Goal: Task Accomplishment & Management: Use online tool/utility

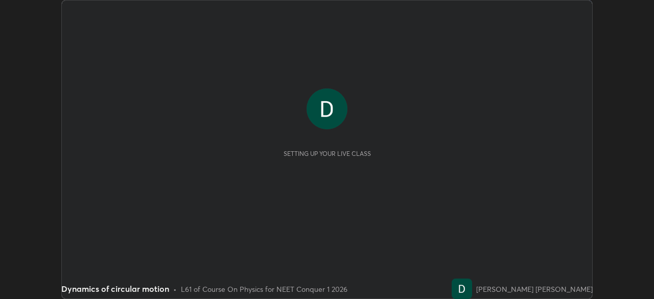
scroll to position [299, 654]
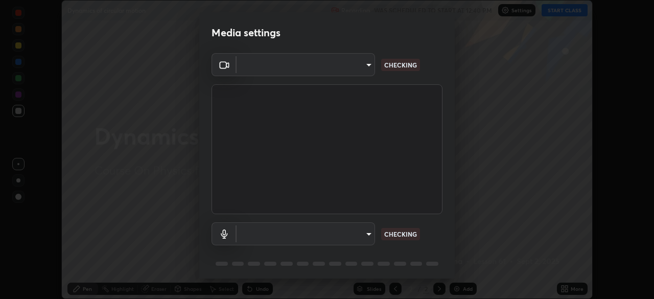
type input "bbfd6cf7026d504dd468edf870e60777175f15071da0e6f82e0d5b970fd68df4"
type input "communications"
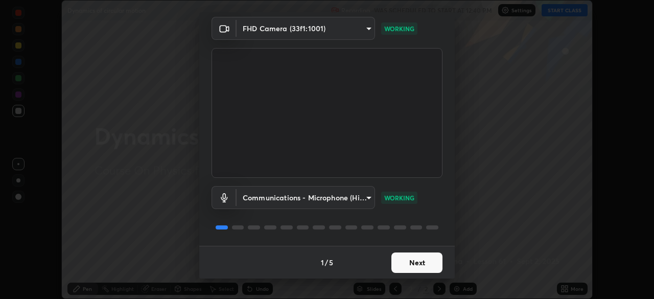
click at [400, 258] on button "Next" at bounding box center [416, 262] width 51 height 20
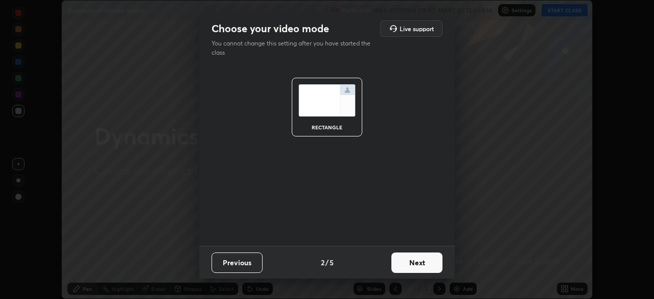
scroll to position [0, 0]
click at [405, 262] on button "Next" at bounding box center [416, 262] width 51 height 20
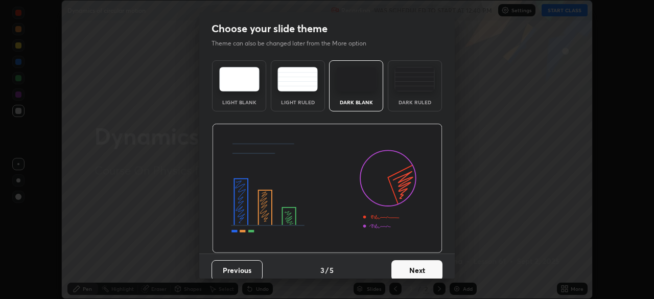
click at [408, 268] on button "Next" at bounding box center [416, 270] width 51 height 20
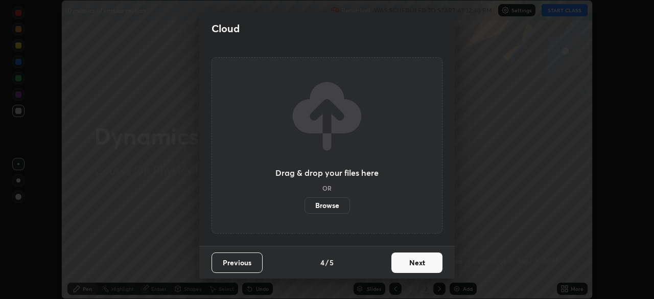
click at [408, 269] on button "Next" at bounding box center [416, 262] width 51 height 20
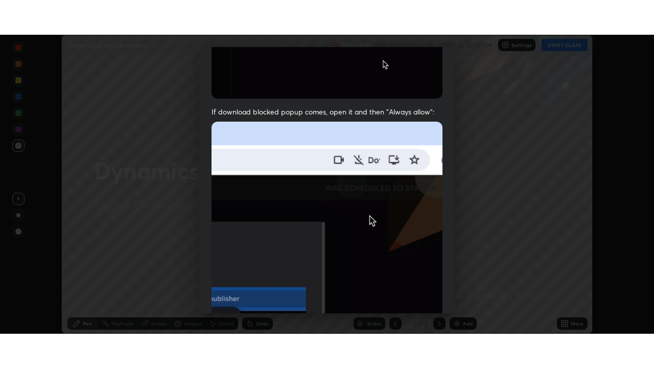
scroll to position [245, 0]
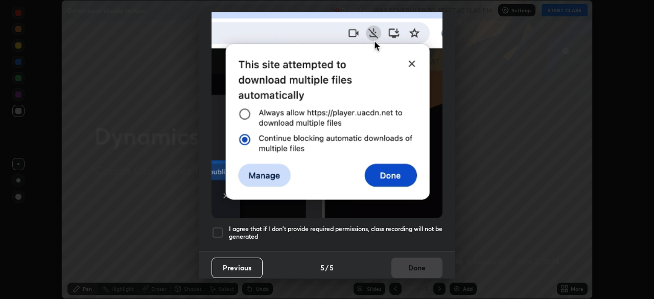
click at [217, 226] on div at bounding box center [218, 232] width 12 height 12
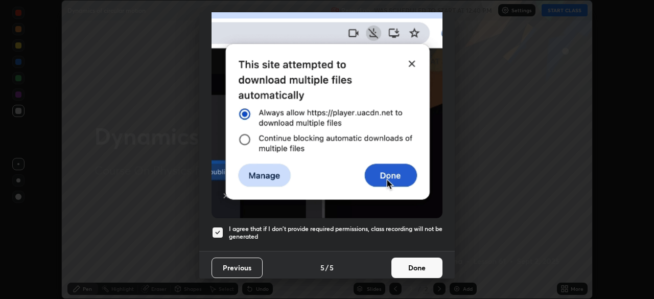
click at [396, 260] on button "Done" at bounding box center [416, 268] width 51 height 20
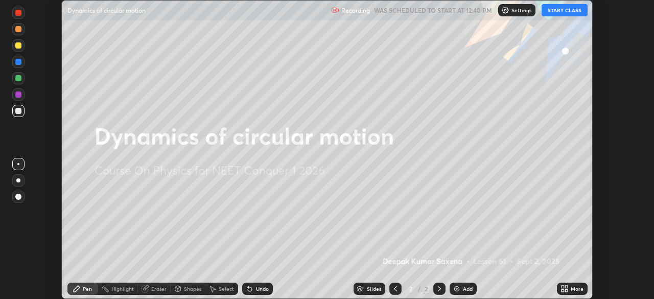
click at [565, 290] on icon at bounding box center [566, 290] width 3 height 3
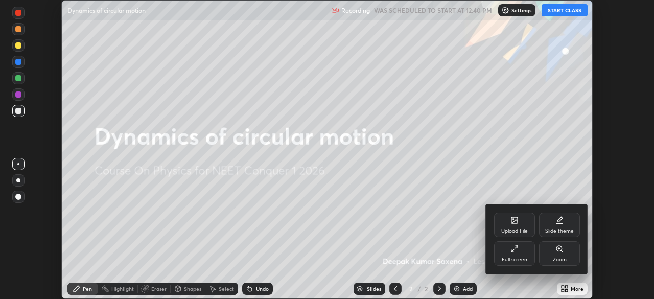
click at [516, 252] on icon at bounding box center [515, 249] width 8 height 8
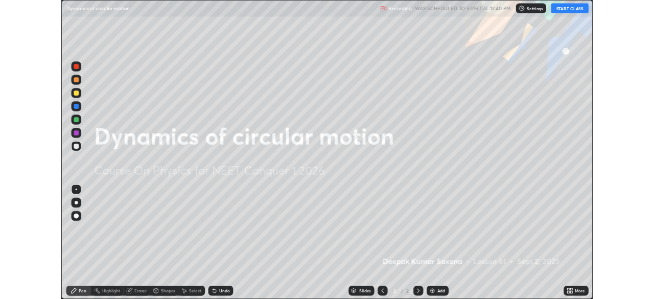
scroll to position [368, 654]
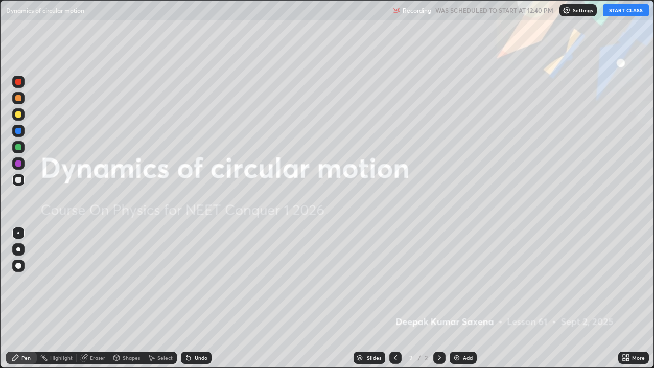
click at [620, 14] on button "START CLASS" at bounding box center [626, 10] width 46 height 12
click at [617, 10] on img "button" at bounding box center [615, 10] width 8 height 8
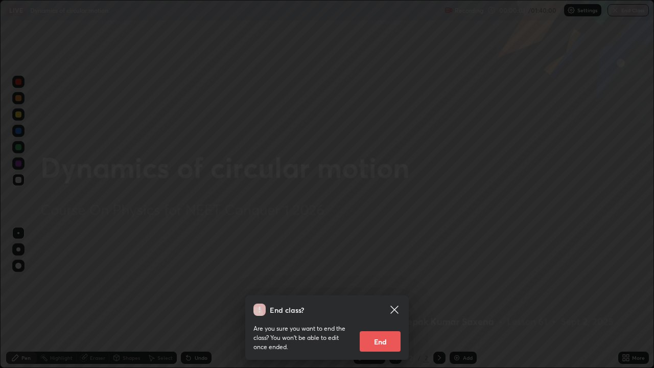
click at [497, 224] on div "End class? Are you sure you want to end the class? You won’t be able to edit on…" at bounding box center [327, 184] width 654 height 368
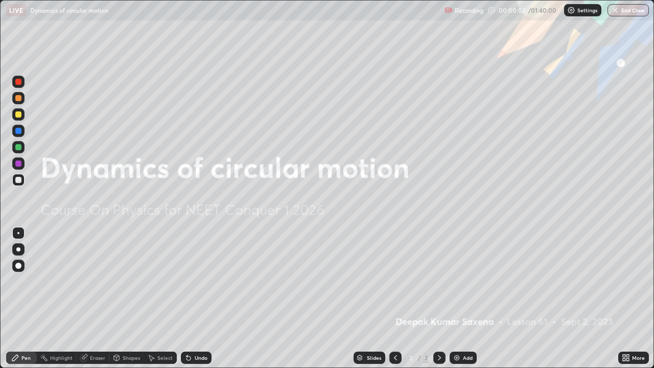
click at [464, 298] on div "Add" at bounding box center [468, 357] width 10 height 5
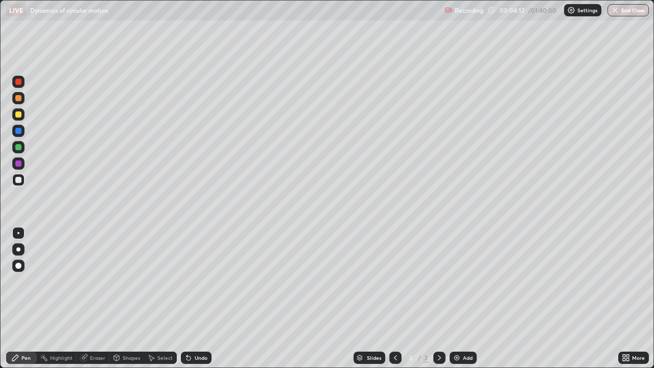
click at [133, 298] on div "Shapes" at bounding box center [126, 358] width 35 height 12
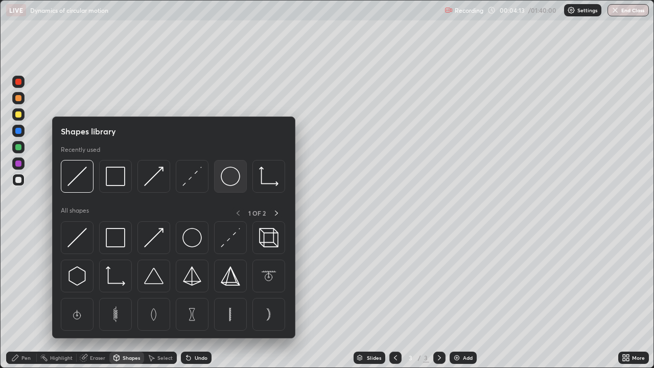
click at [225, 182] on img at bounding box center [230, 176] width 19 height 19
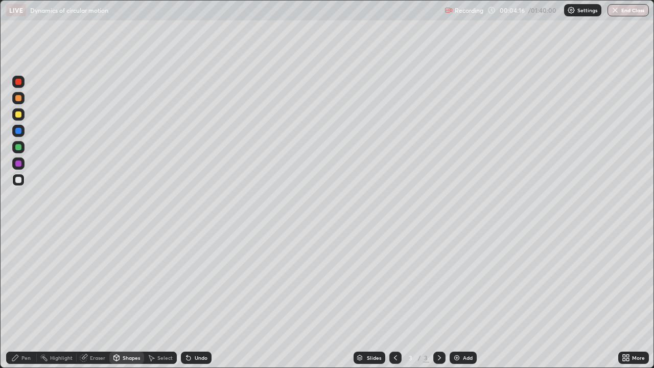
click at [134, 298] on div "Shapes" at bounding box center [131, 357] width 17 height 5
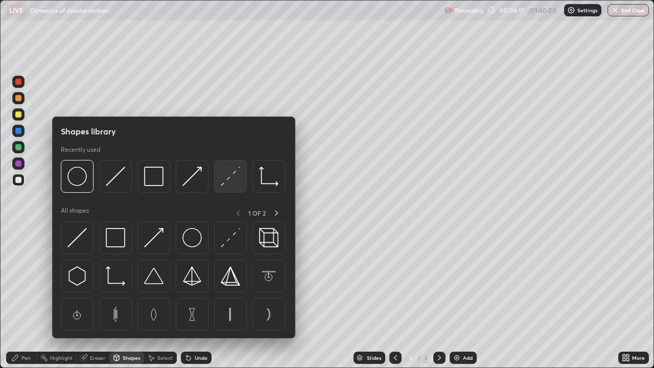
click at [229, 181] on img at bounding box center [230, 176] width 19 height 19
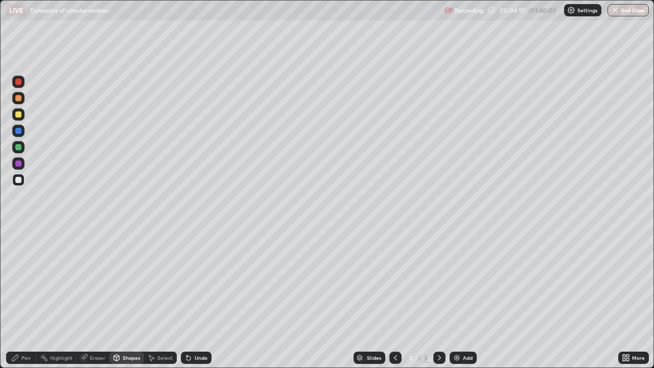
click at [83, 298] on icon at bounding box center [83, 358] width 7 height 7
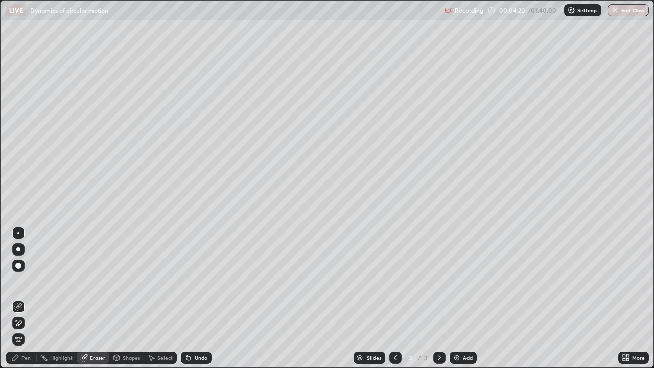
click at [29, 298] on div "Pen" at bounding box center [25, 357] width 9 height 5
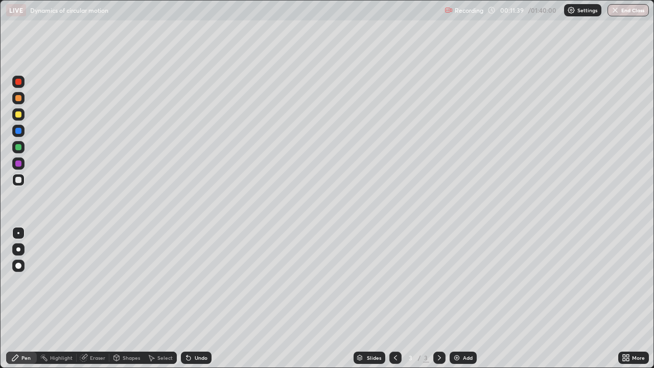
click at [466, 298] on div "Add" at bounding box center [468, 357] width 10 height 5
click at [397, 298] on div at bounding box center [395, 358] width 12 height 20
click at [460, 298] on div "Add" at bounding box center [463, 358] width 27 height 12
click at [470, 298] on div "Add" at bounding box center [463, 358] width 27 height 12
click at [121, 298] on div "Shapes" at bounding box center [126, 358] width 35 height 12
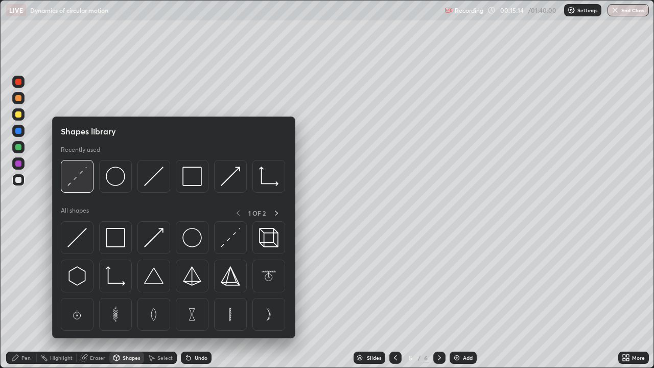
click at [78, 180] on img at bounding box center [76, 176] width 19 height 19
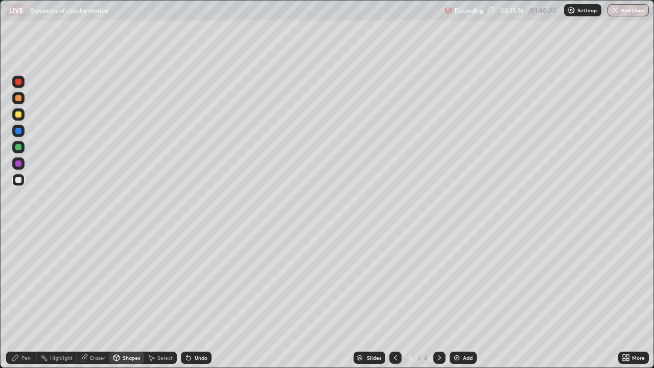
click at [31, 298] on div "Pen" at bounding box center [21, 358] width 31 height 12
click at [19, 117] on div at bounding box center [18, 114] width 6 height 6
click at [187, 298] on icon at bounding box center [189, 358] width 4 height 4
click at [396, 298] on icon at bounding box center [395, 358] width 8 height 8
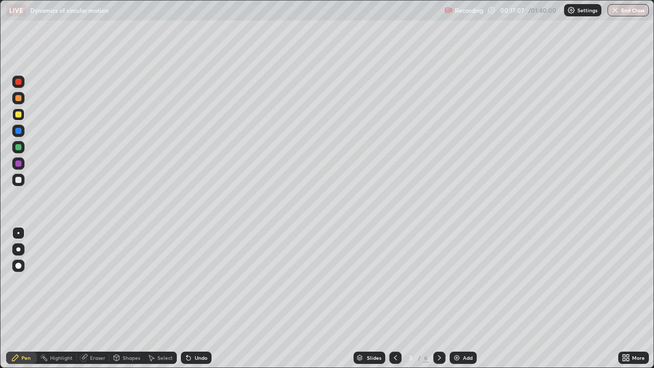
click at [438, 298] on icon at bounding box center [439, 358] width 8 height 8
click at [443, 298] on div at bounding box center [439, 358] width 12 height 12
click at [128, 298] on div "Shapes" at bounding box center [131, 357] width 17 height 5
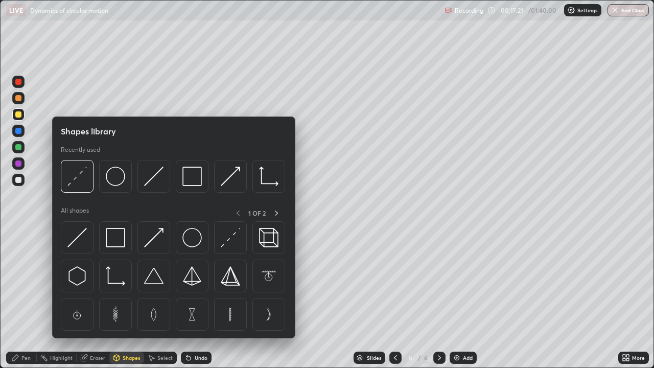
click at [94, 298] on div "Eraser" at bounding box center [97, 357] width 15 height 5
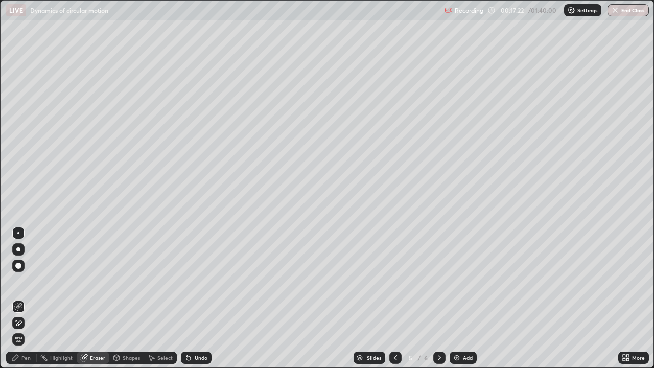
click at [20, 298] on div "Pen" at bounding box center [21, 358] width 31 height 12
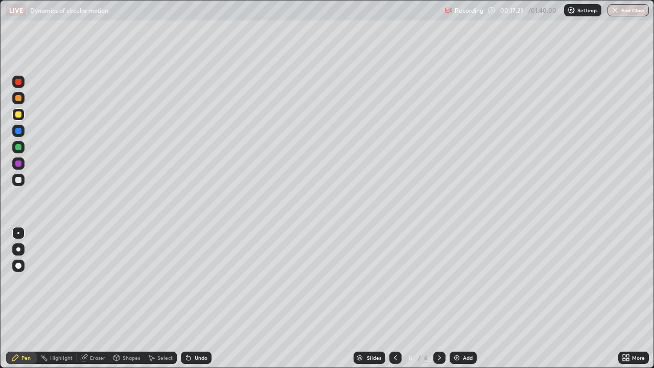
click at [20, 180] on div at bounding box center [18, 180] width 6 height 6
click at [20, 117] on div at bounding box center [18, 114] width 6 height 6
click at [97, 298] on div "Eraser" at bounding box center [97, 357] width 15 height 5
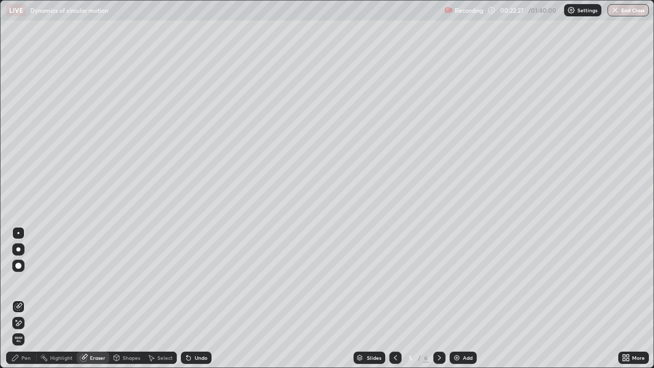
click at [18, 233] on div at bounding box center [18, 233] width 2 height 2
click at [18, 250] on div at bounding box center [18, 249] width 4 height 4
click at [19, 298] on icon at bounding box center [15, 358] width 8 height 8
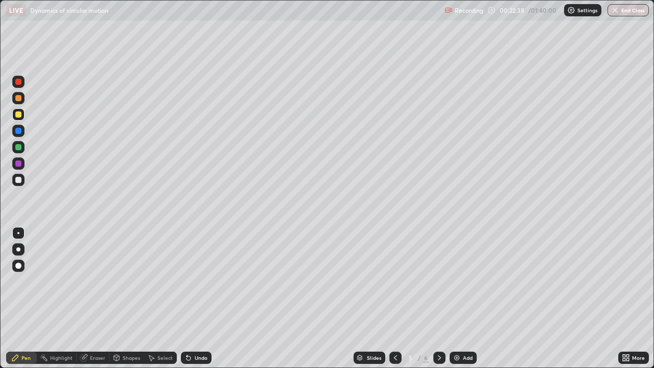
click at [57, 298] on div "Highlight" at bounding box center [57, 358] width 40 height 12
click at [97, 298] on div "Eraser" at bounding box center [97, 357] width 15 height 5
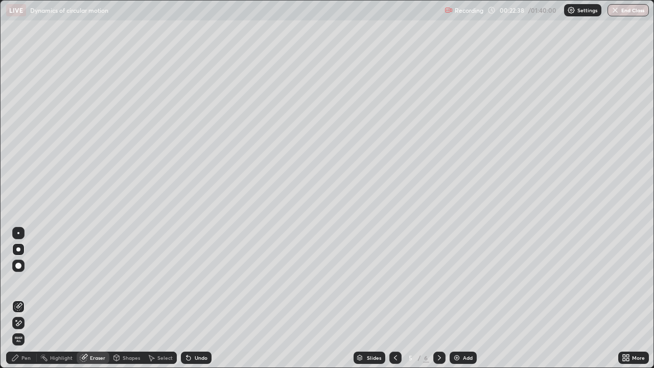
click at [18, 233] on div at bounding box center [18, 233] width 2 height 2
click at [28, 298] on div "Pen" at bounding box center [25, 357] width 9 height 5
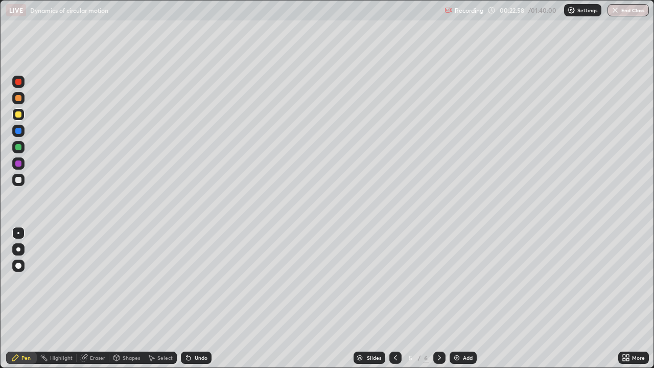
click at [459, 298] on img at bounding box center [457, 358] width 8 height 8
click at [187, 298] on icon at bounding box center [189, 358] width 4 height 4
click at [192, 298] on div "Undo" at bounding box center [196, 358] width 31 height 12
click at [393, 298] on icon at bounding box center [395, 358] width 8 height 8
click at [433, 298] on div at bounding box center [439, 358] width 12 height 12
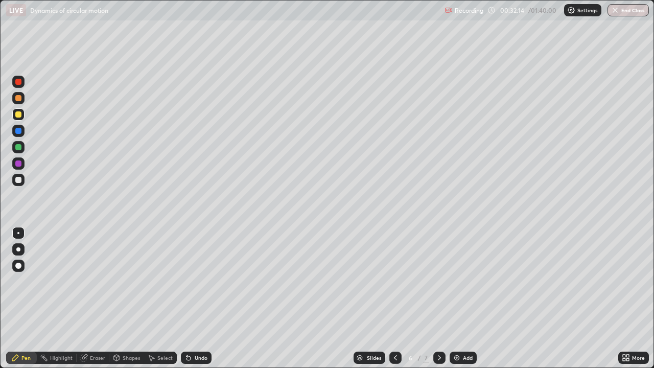
click at [470, 298] on div "Add" at bounding box center [468, 357] width 10 height 5
click at [460, 298] on div "Add" at bounding box center [463, 358] width 27 height 12
click at [395, 298] on icon at bounding box center [395, 358] width 8 height 8
click at [461, 298] on div "Add" at bounding box center [463, 358] width 27 height 12
click at [21, 182] on div at bounding box center [18, 180] width 12 height 12
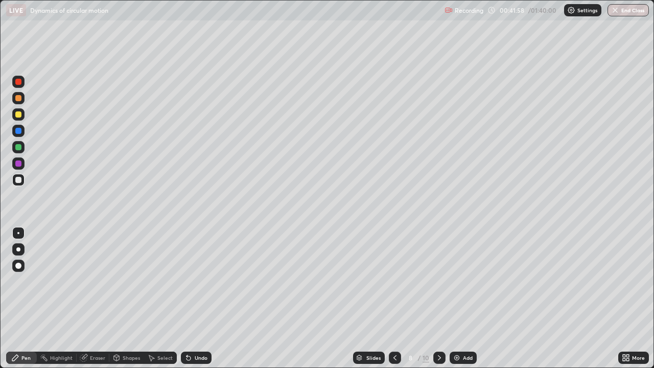
click at [9, 280] on div "Erase all" at bounding box center [18, 183] width 25 height 327
click at [461, 298] on div "Add" at bounding box center [463, 358] width 27 height 12
click at [117, 298] on icon at bounding box center [117, 358] width 6 height 6
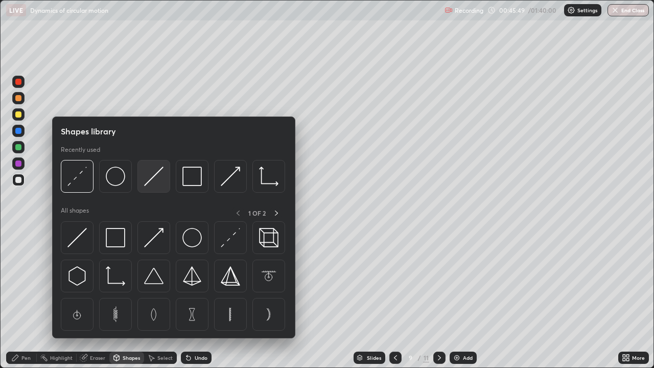
click at [147, 186] on div at bounding box center [153, 176] width 33 height 33
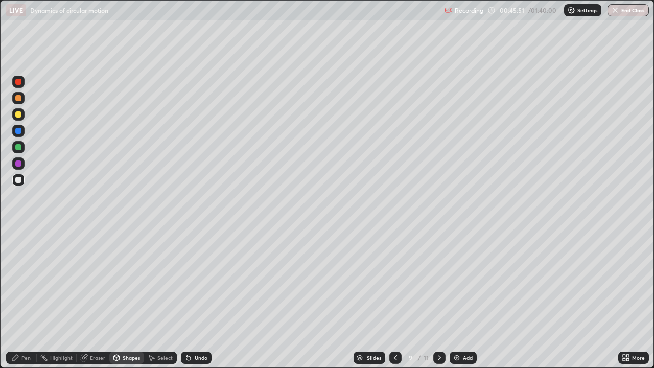
click at [124, 298] on div "Shapes" at bounding box center [131, 357] width 17 height 5
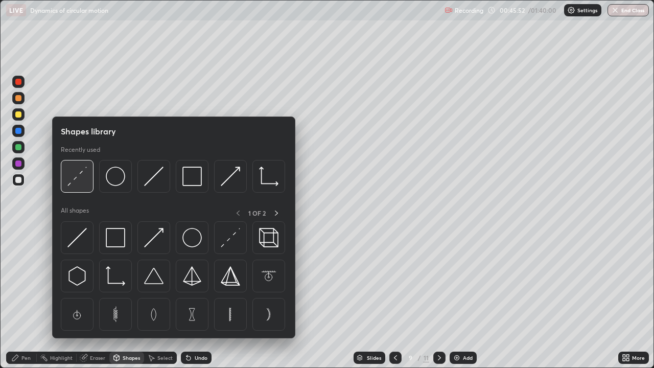
click at [79, 178] on img at bounding box center [76, 176] width 19 height 19
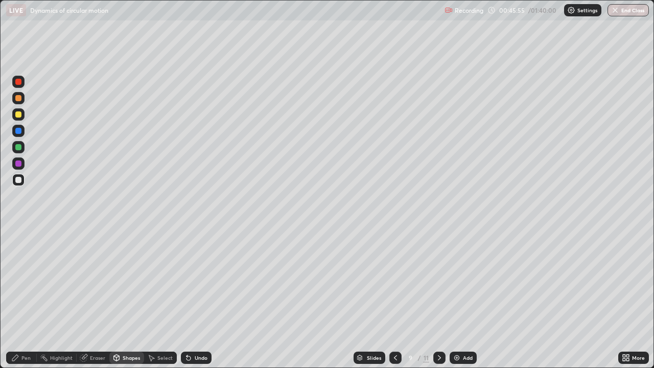
click at [122, 298] on div "Shapes" at bounding box center [126, 358] width 35 height 12
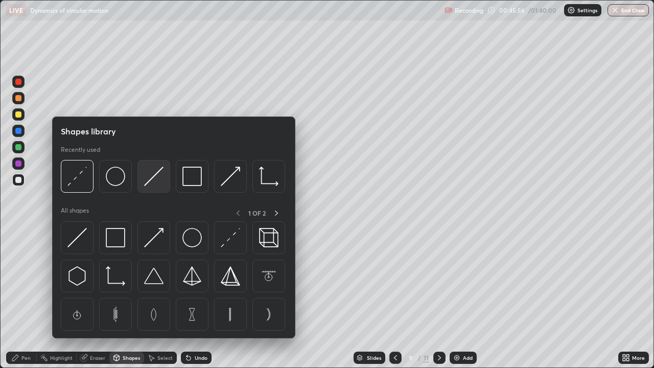
click at [152, 180] on img at bounding box center [153, 176] width 19 height 19
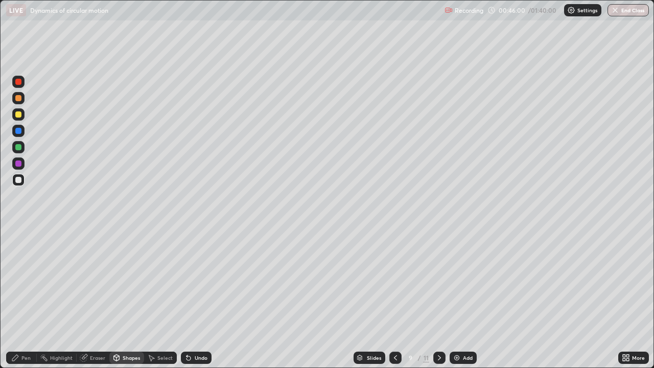
click at [28, 298] on div "Pen" at bounding box center [25, 357] width 9 height 5
click at [461, 298] on div "Add" at bounding box center [463, 358] width 27 height 12
click at [191, 298] on div "Undo" at bounding box center [196, 358] width 31 height 12
click at [195, 298] on div "Undo" at bounding box center [201, 357] width 13 height 5
click at [197, 298] on div "Undo" at bounding box center [201, 357] width 13 height 5
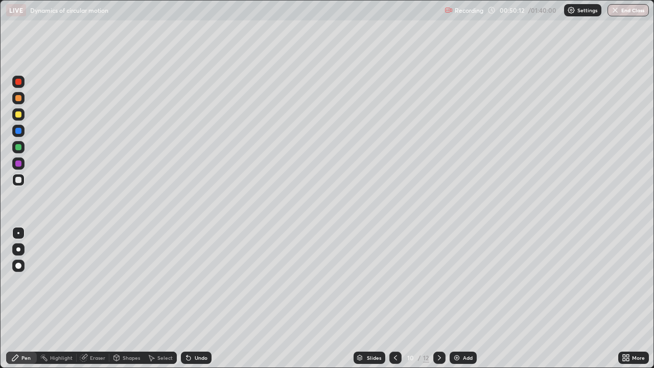
click at [195, 298] on div "Undo" at bounding box center [201, 357] width 13 height 5
click at [395, 298] on icon at bounding box center [395, 358] width 8 height 8
click at [439, 298] on icon at bounding box center [439, 358] width 8 height 8
click at [398, 298] on icon at bounding box center [395, 358] width 8 height 8
click at [443, 298] on div at bounding box center [439, 358] width 12 height 20
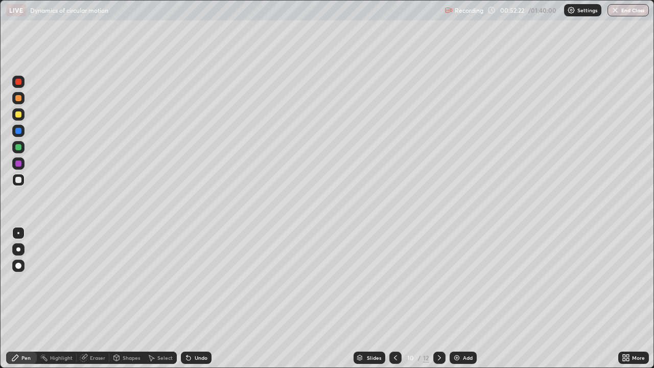
click at [395, 298] on icon at bounding box center [395, 358] width 8 height 8
click at [439, 298] on icon at bounding box center [439, 358] width 8 height 8
click at [395, 298] on icon at bounding box center [395, 358] width 8 height 8
click at [435, 298] on icon at bounding box center [439, 358] width 8 height 8
click at [395, 298] on icon at bounding box center [395, 358] width 8 height 8
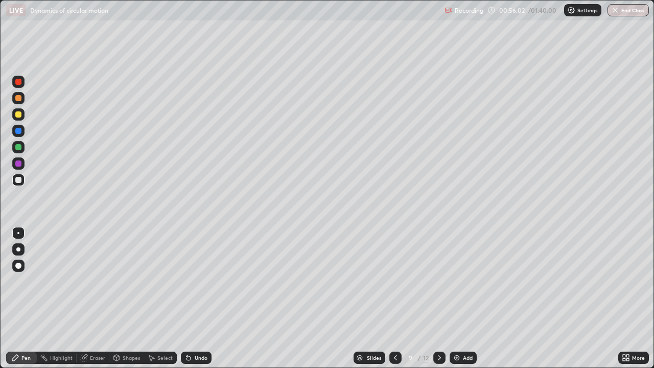
click at [438, 298] on icon at bounding box center [439, 358] width 8 height 8
click at [395, 298] on icon at bounding box center [395, 358] width 8 height 8
click at [438, 298] on icon at bounding box center [439, 357] width 3 height 5
click at [463, 298] on div "Add" at bounding box center [468, 357] width 10 height 5
click at [395, 298] on icon at bounding box center [395, 358] width 8 height 8
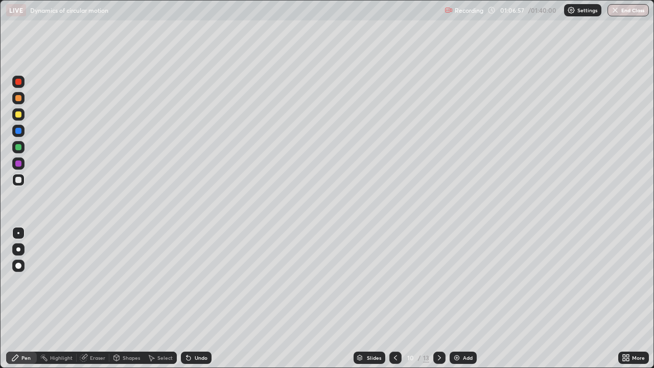
click at [437, 298] on icon at bounding box center [439, 358] width 8 height 8
click at [464, 298] on div "Add" at bounding box center [463, 358] width 27 height 12
click at [0, 202] on div "Setting up your live class" at bounding box center [327, 184] width 654 height 368
click at [453, 298] on img at bounding box center [457, 358] width 8 height 8
click at [18, 118] on div at bounding box center [18, 114] width 12 height 12
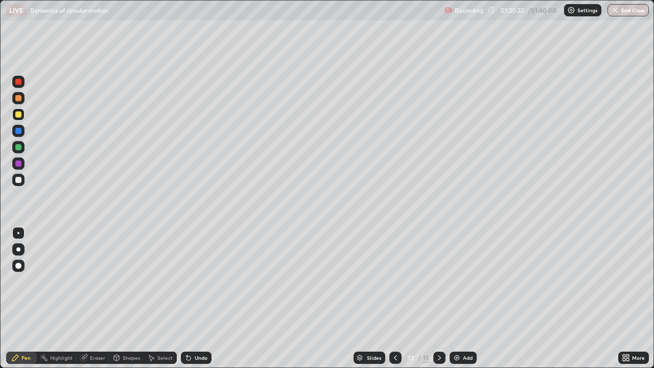
click at [464, 298] on div "Add" at bounding box center [468, 357] width 10 height 5
click at [463, 298] on div "Add" at bounding box center [468, 357] width 10 height 5
click at [460, 298] on div "Add" at bounding box center [463, 358] width 27 height 12
click at [461, 298] on div "Add" at bounding box center [463, 358] width 27 height 12
click at [459, 298] on img at bounding box center [457, 358] width 8 height 8
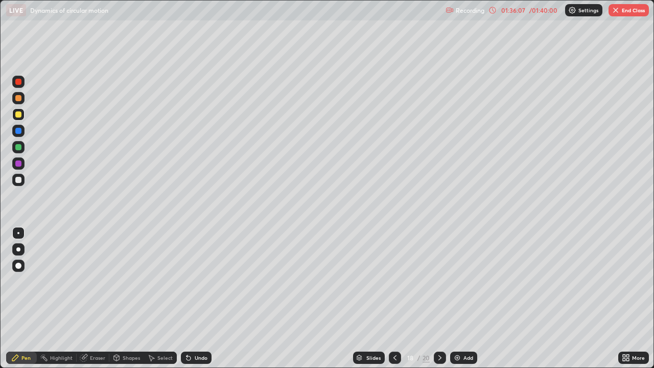
click at [455, 298] on img at bounding box center [457, 358] width 8 height 8
click at [628, 9] on button "End Class" at bounding box center [629, 10] width 40 height 12
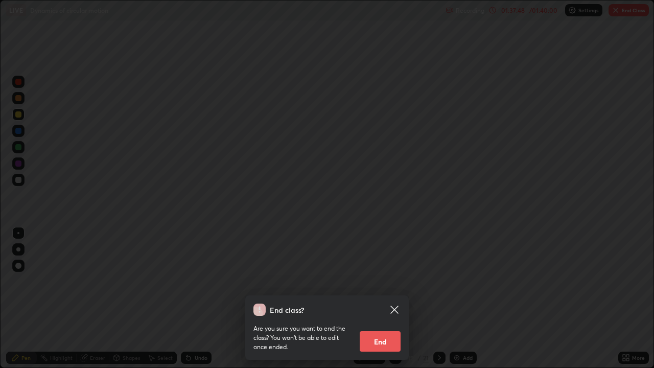
click at [387, 298] on button "End" at bounding box center [380, 341] width 41 height 20
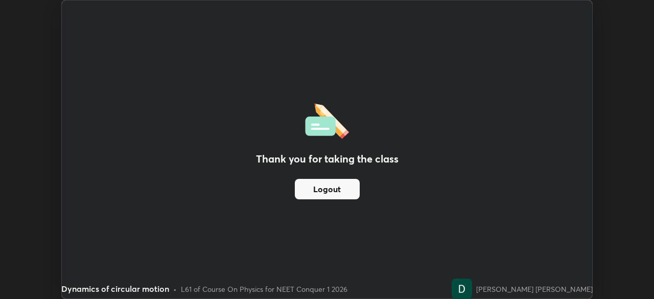
scroll to position [50804, 50449]
